Goal: Task Accomplishment & Management: Manage account settings

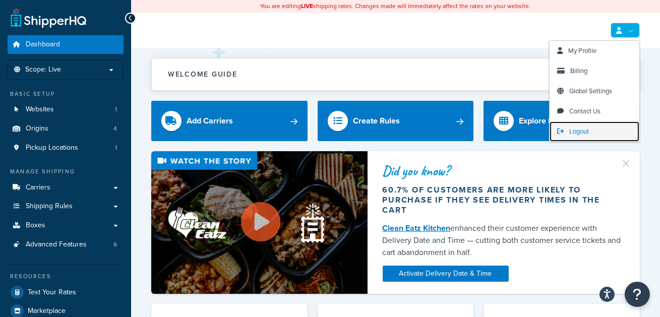
click at [603, 127] on link "Logout" at bounding box center [595, 132] width 90 height 20
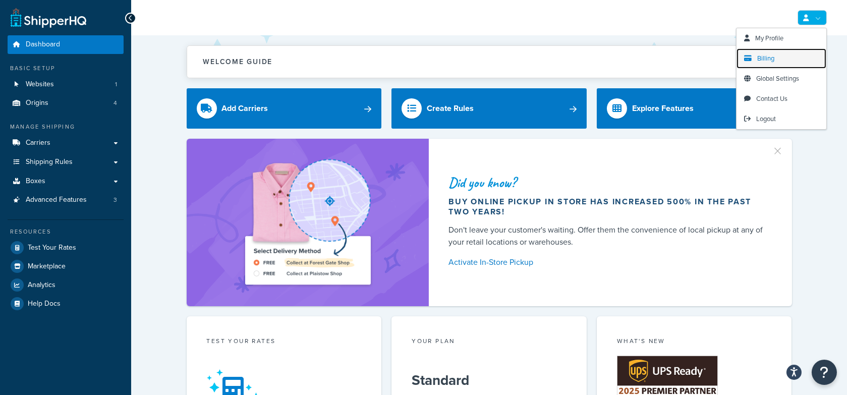
click at [783, 49] on link "Billing" at bounding box center [782, 58] width 90 height 20
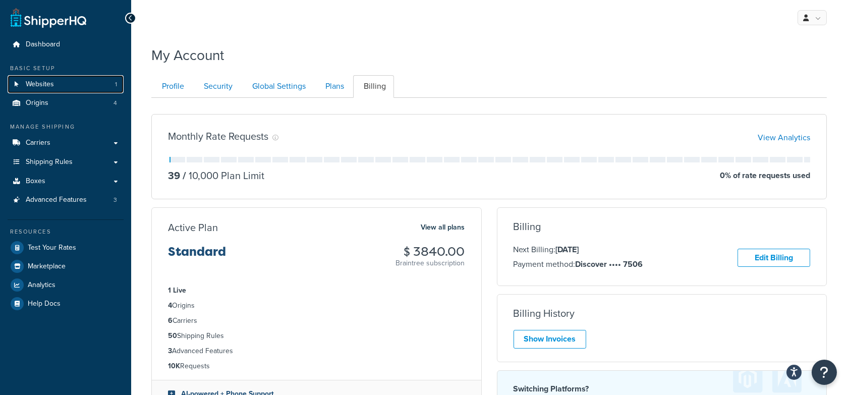
drag, startPoint x: 80, startPoint y: 85, endPoint x: 130, endPoint y: 90, distance: 50.3
click at [80, 85] on link "Websites 1" at bounding box center [66, 84] width 116 height 19
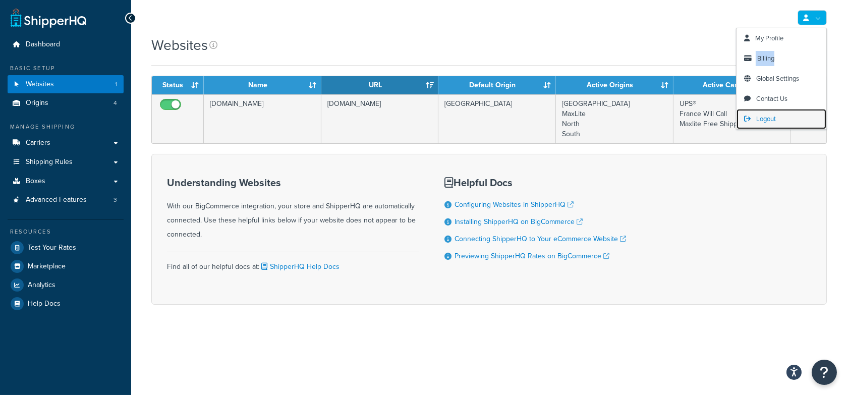
click at [764, 117] on span "Logout" at bounding box center [766, 119] width 20 height 10
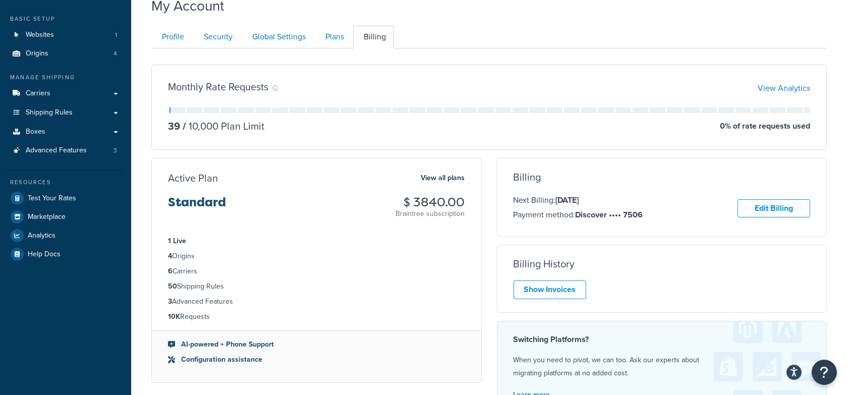
scroll to position [48, 0]
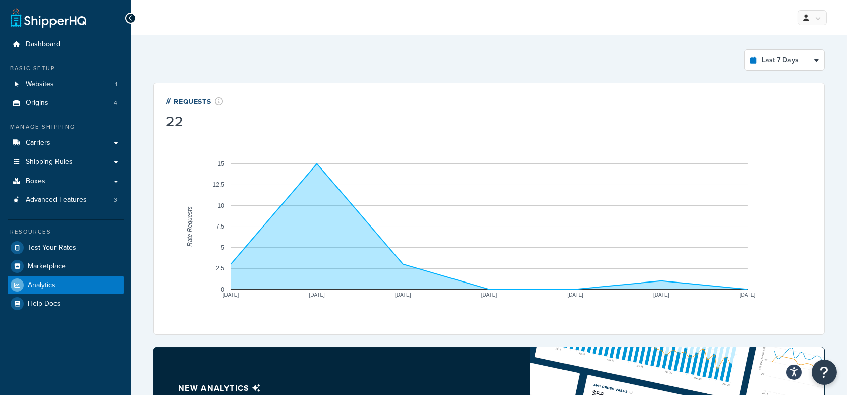
click at [770, 71] on div "Last 7 Days Select a time period Last 24 Hours Last 7 Days Last 30 Days Last 3 …" at bounding box center [489, 349] width 684 height 612
click at [770, 61] on select "Last 24 Hours Last 7 Days Last 30 Days Last 3 Months Last 6 Months Last 12 Mont…" at bounding box center [785, 60] width 80 height 20
select select "last_24_hours"
click at [745, 50] on select "Last 24 Hours Last 7 Days Last 30 Days Last 3 Months Last 6 Months Last 12 Mont…" at bounding box center [785, 60] width 80 height 20
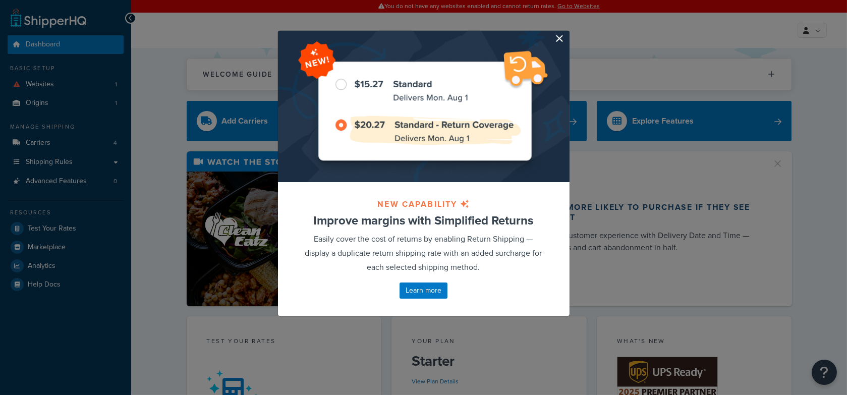
click at [567, 33] on button "button" at bounding box center [568, 32] width 3 height 3
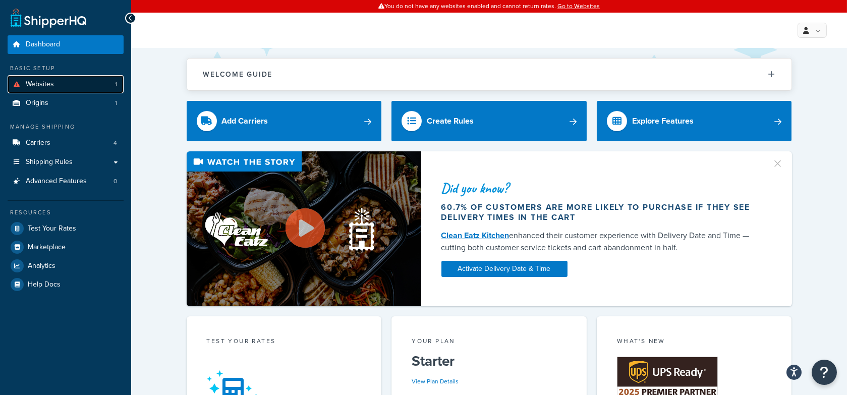
click at [44, 88] on span "Websites" at bounding box center [40, 84] width 28 height 9
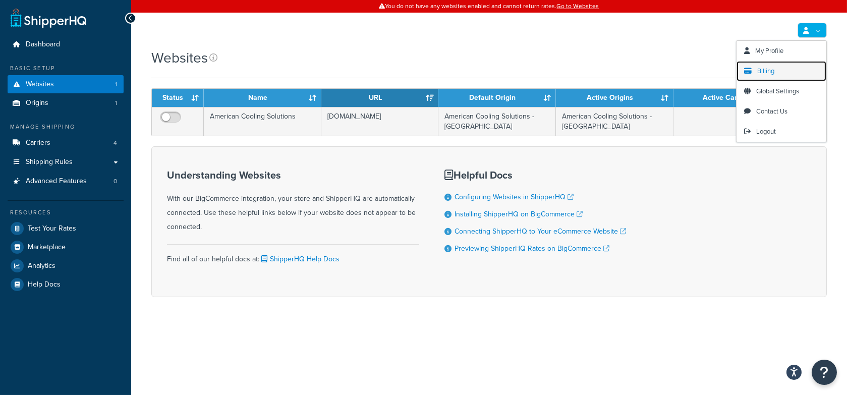
click at [767, 75] on span "Billing" at bounding box center [765, 71] width 17 height 10
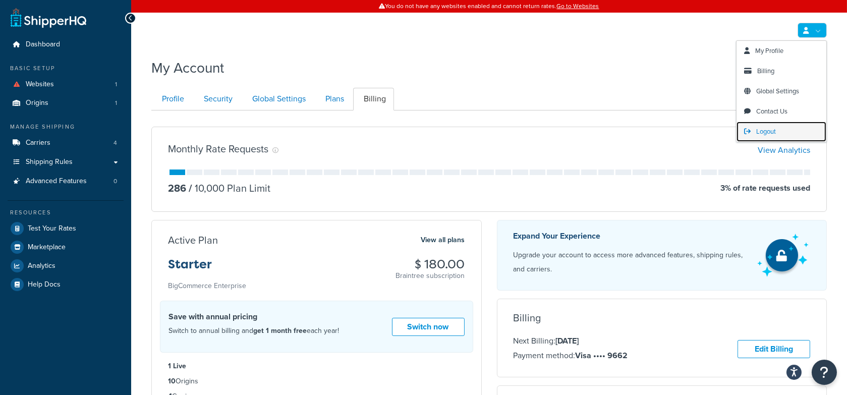
click at [781, 128] on link "Logout" at bounding box center [782, 132] width 90 height 20
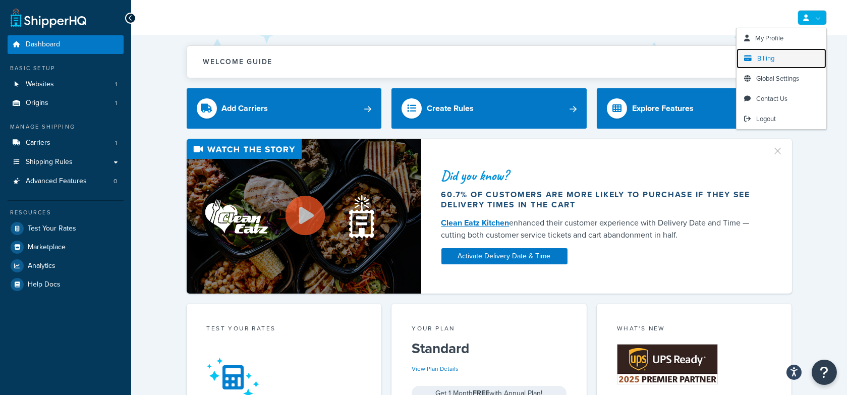
click at [778, 54] on link "Billing" at bounding box center [782, 58] width 90 height 20
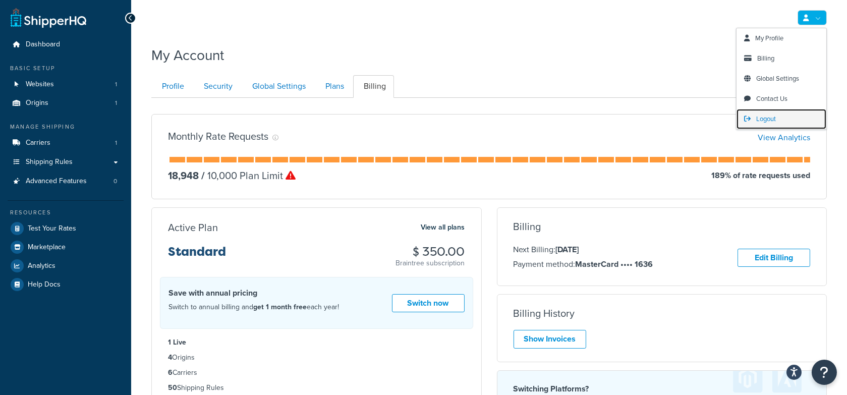
click at [770, 121] on span "Logout" at bounding box center [766, 119] width 20 height 10
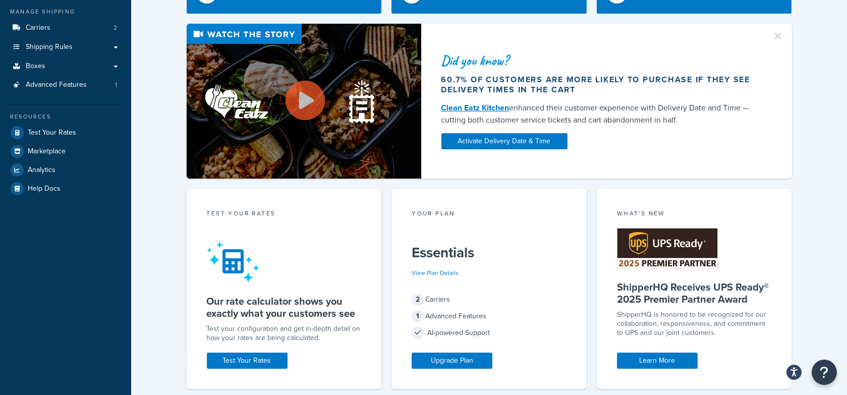
scroll to position [118, 0]
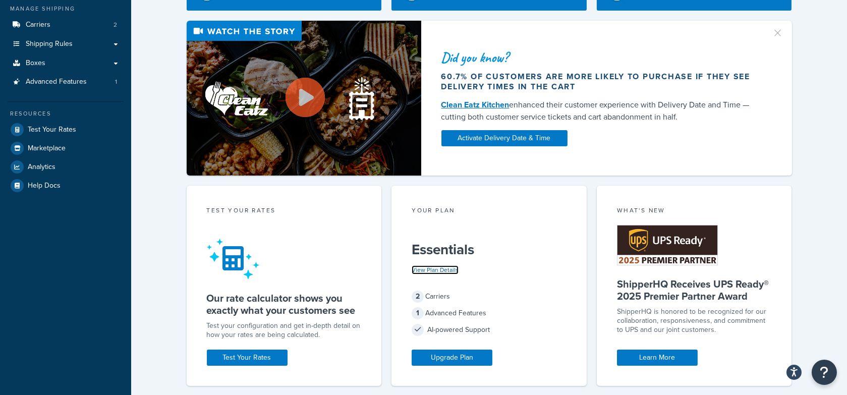
click at [445, 267] on link "View Plan Details" at bounding box center [435, 269] width 47 height 9
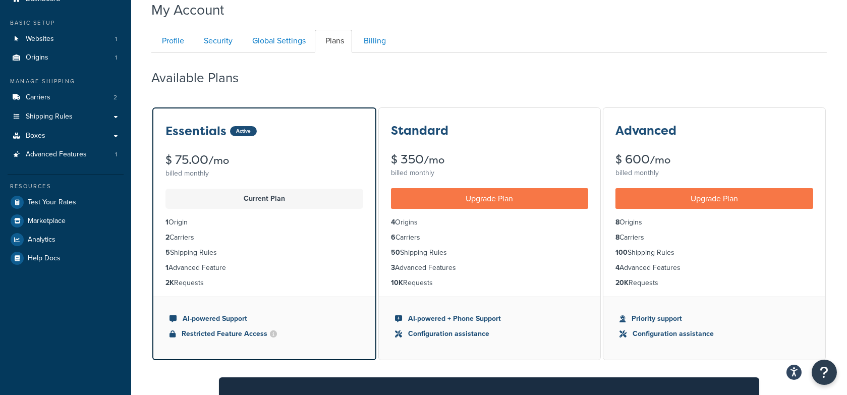
scroll to position [50, 0]
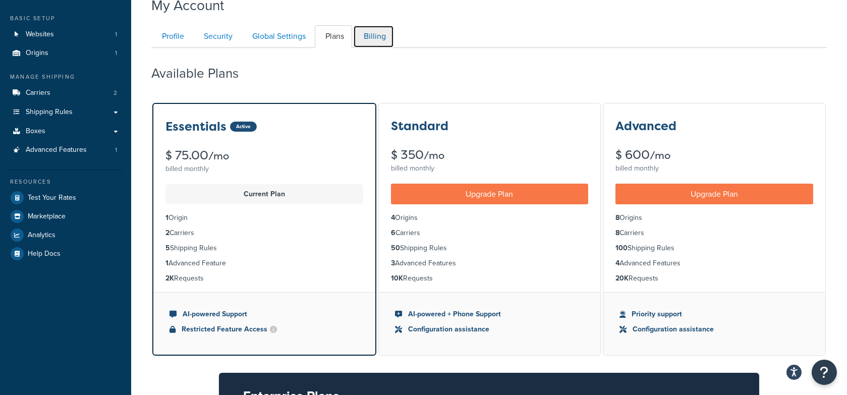
click at [375, 40] on link "Billing" at bounding box center [373, 36] width 41 height 23
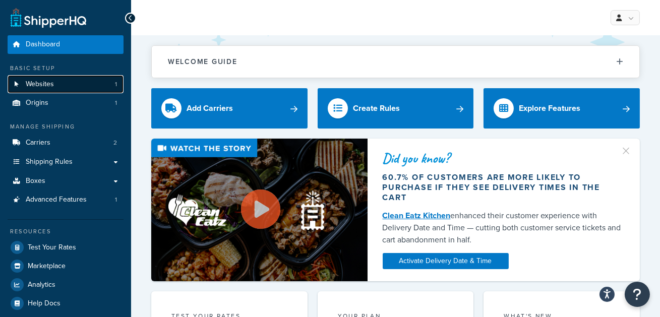
drag, startPoint x: 87, startPoint y: 79, endPoint x: 109, endPoint y: 80, distance: 22.2
click at [87, 79] on link "Websites 1" at bounding box center [66, 84] width 116 height 19
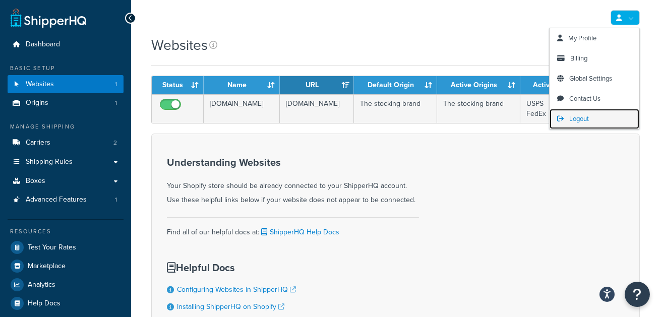
click at [594, 115] on link "Logout" at bounding box center [595, 119] width 90 height 20
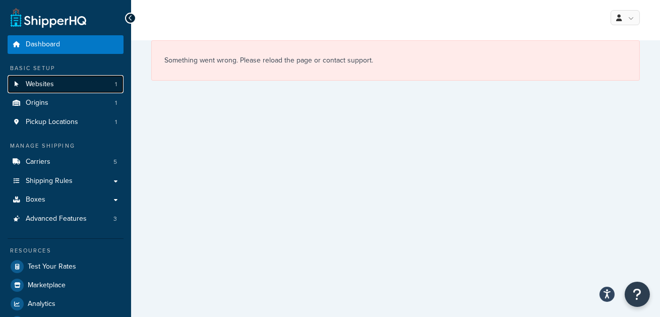
click at [73, 85] on link "Websites 1" at bounding box center [66, 84] width 116 height 19
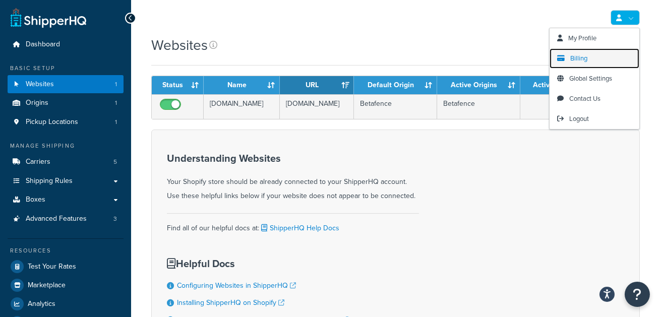
click at [592, 59] on link "Billing" at bounding box center [595, 58] width 90 height 20
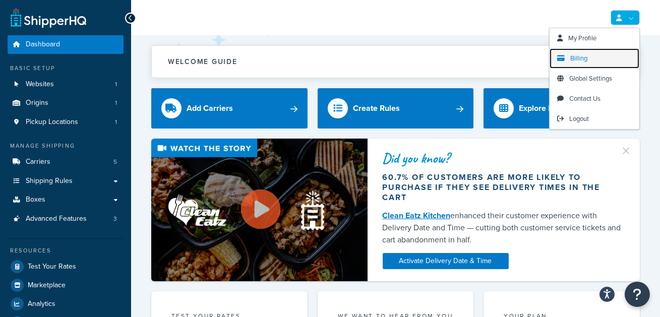
click at [596, 60] on link "Billing" at bounding box center [595, 58] width 90 height 20
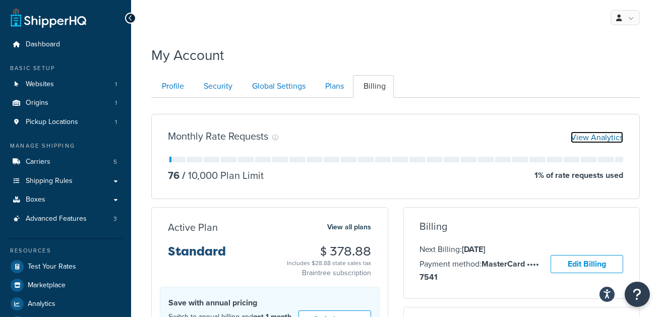
click at [595, 136] on link "View Analytics" at bounding box center [597, 138] width 52 height 12
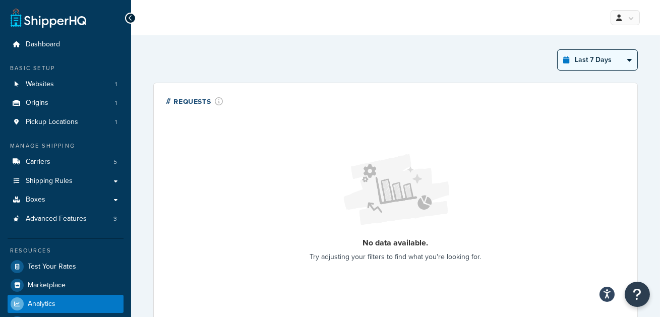
click at [585, 62] on select "Last 24 Hours Last 7 Days Last 30 Days Last 3 Months Last 6 Months Last 12 Mont…" at bounding box center [598, 60] width 80 height 20
select select "last_30_days"
click at [558, 50] on select "Last 24 Hours Last 7 Days Last 30 Days Last 3 Months Last 6 Months Last 12 Mont…" at bounding box center [598, 60] width 80 height 20
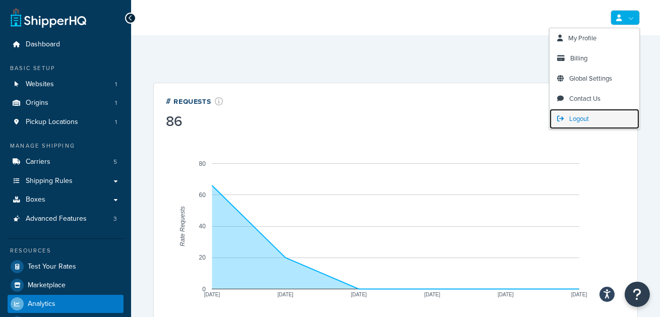
click at [591, 116] on link "Logout" at bounding box center [595, 119] width 90 height 20
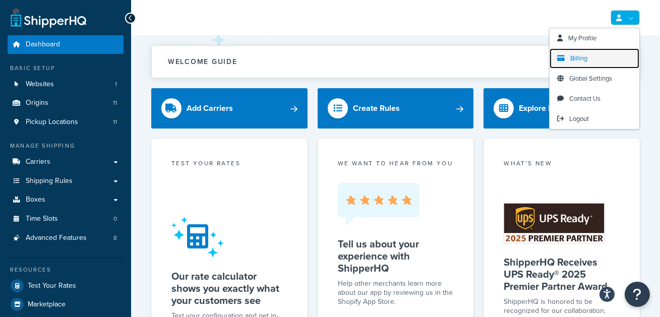
click at [583, 57] on span "Billing" at bounding box center [579, 58] width 17 height 10
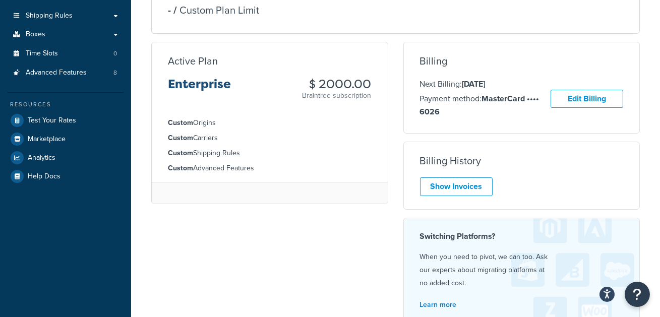
scroll to position [170, 0]
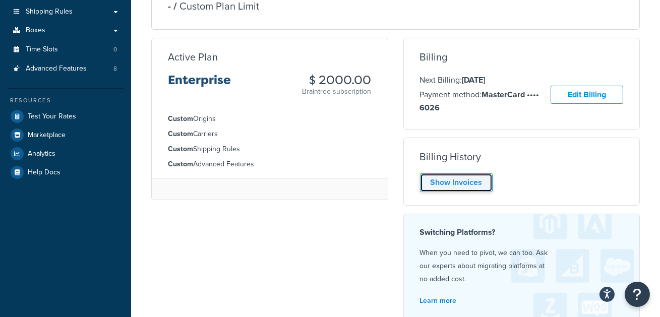
click at [464, 185] on link "Show Invoices" at bounding box center [456, 183] width 73 height 19
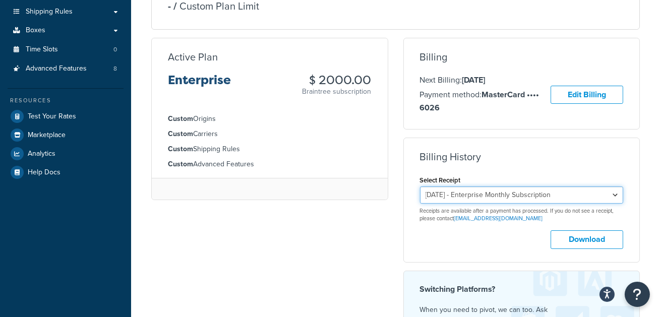
click at [524, 197] on select "[DATE] - Enterprise Monthly Subscription [DATE] - Enterprise Monthly Subscripti…" at bounding box center [522, 195] width 204 height 17
